Goal: Find specific page/section: Find specific page/section

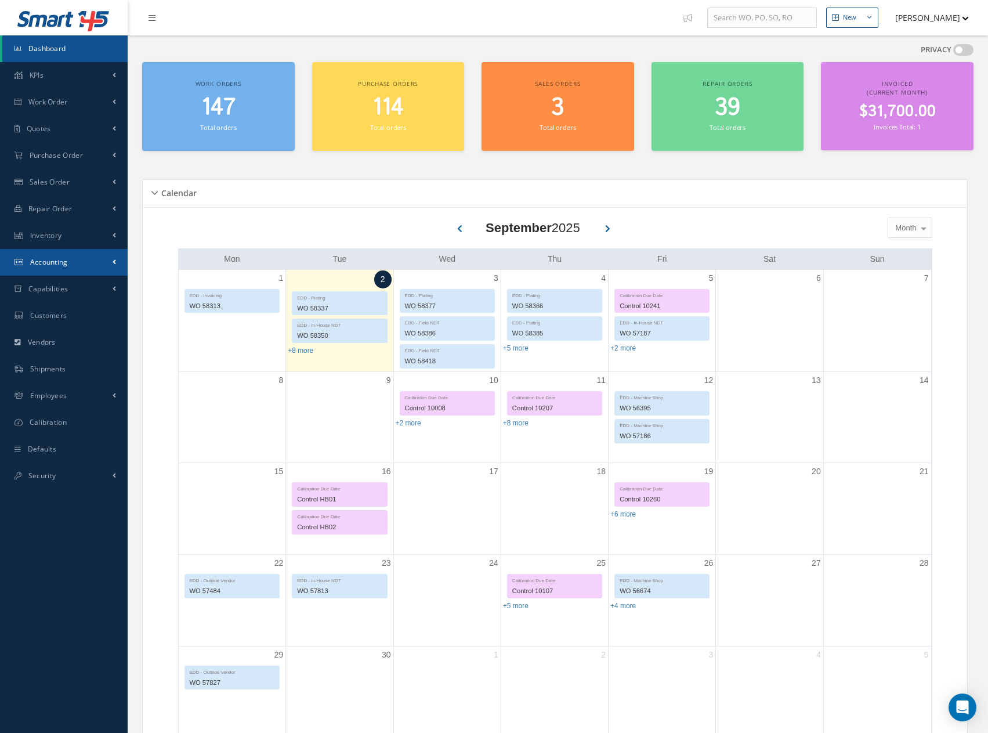
click at [53, 261] on span "Accounting" at bounding box center [49, 262] width 38 height 10
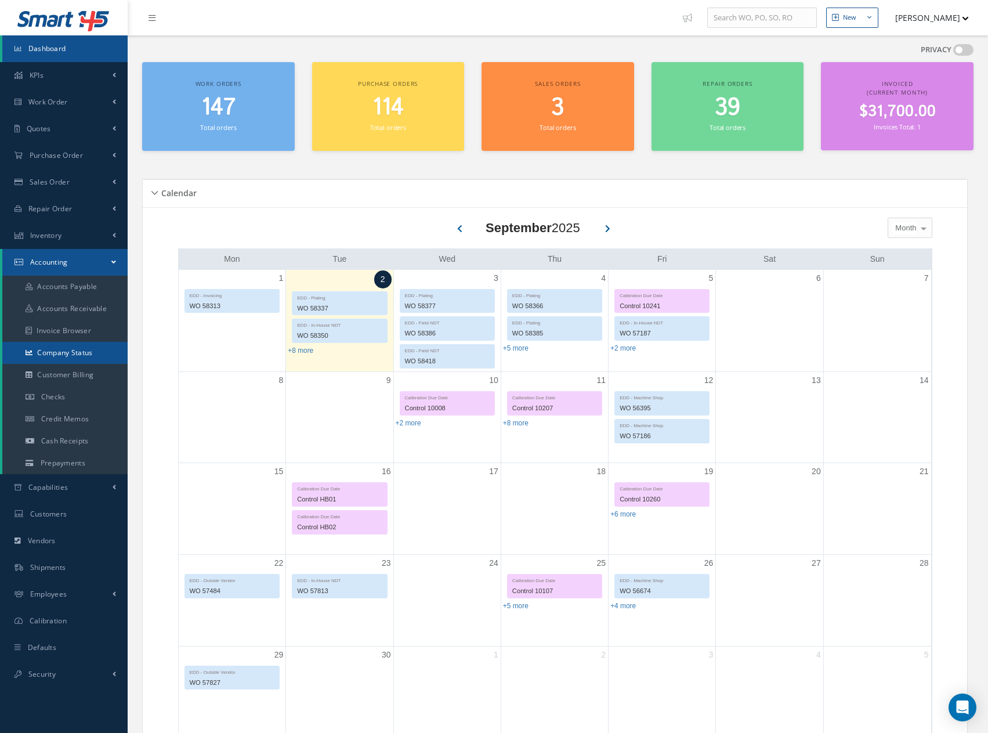
click at [66, 351] on link "Company Status" at bounding box center [64, 353] width 125 height 22
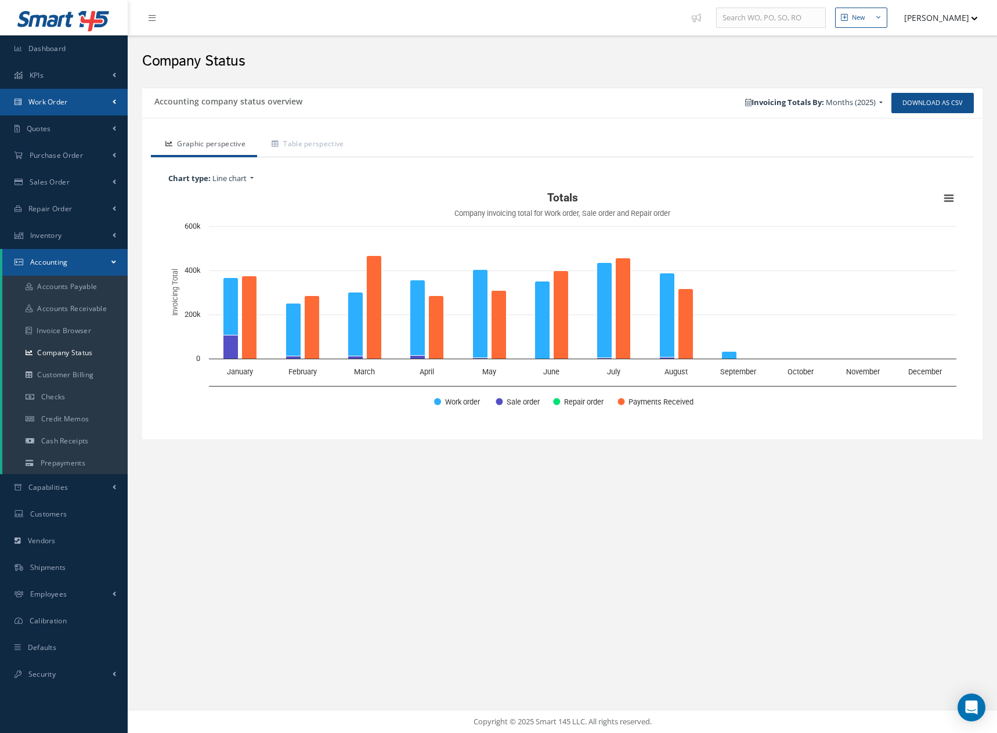
click at [53, 103] on span "Work Order" at bounding box center [47, 102] width 39 height 10
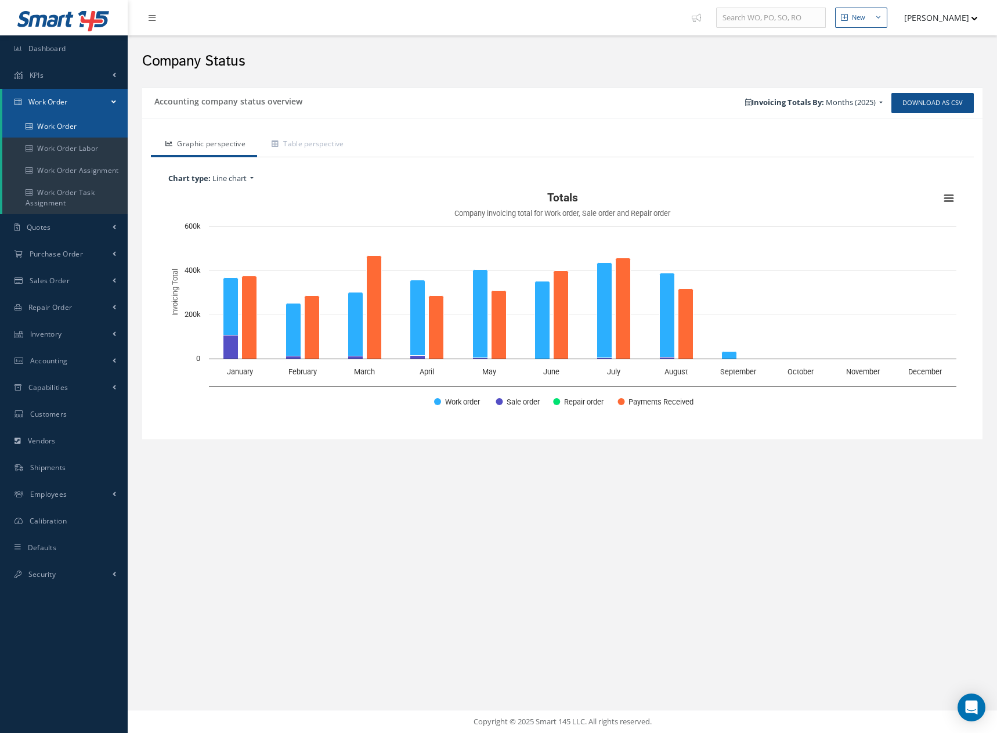
click at [55, 125] on link "Work Order" at bounding box center [64, 126] width 125 height 22
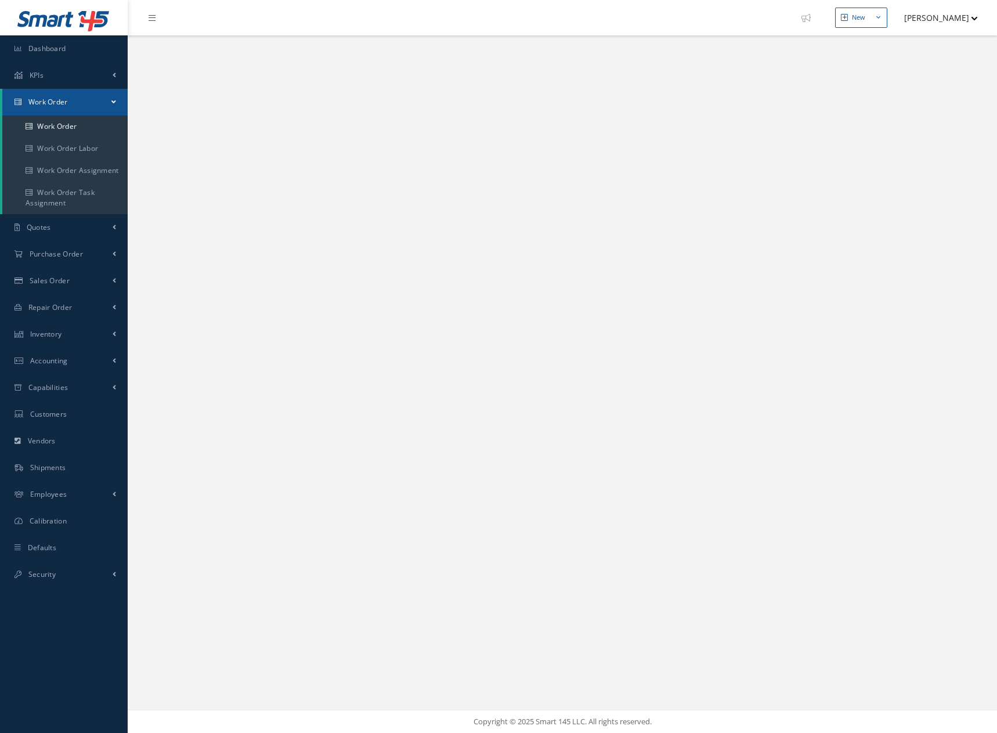
select select "25"
